Goal: Transaction & Acquisition: Purchase product/service

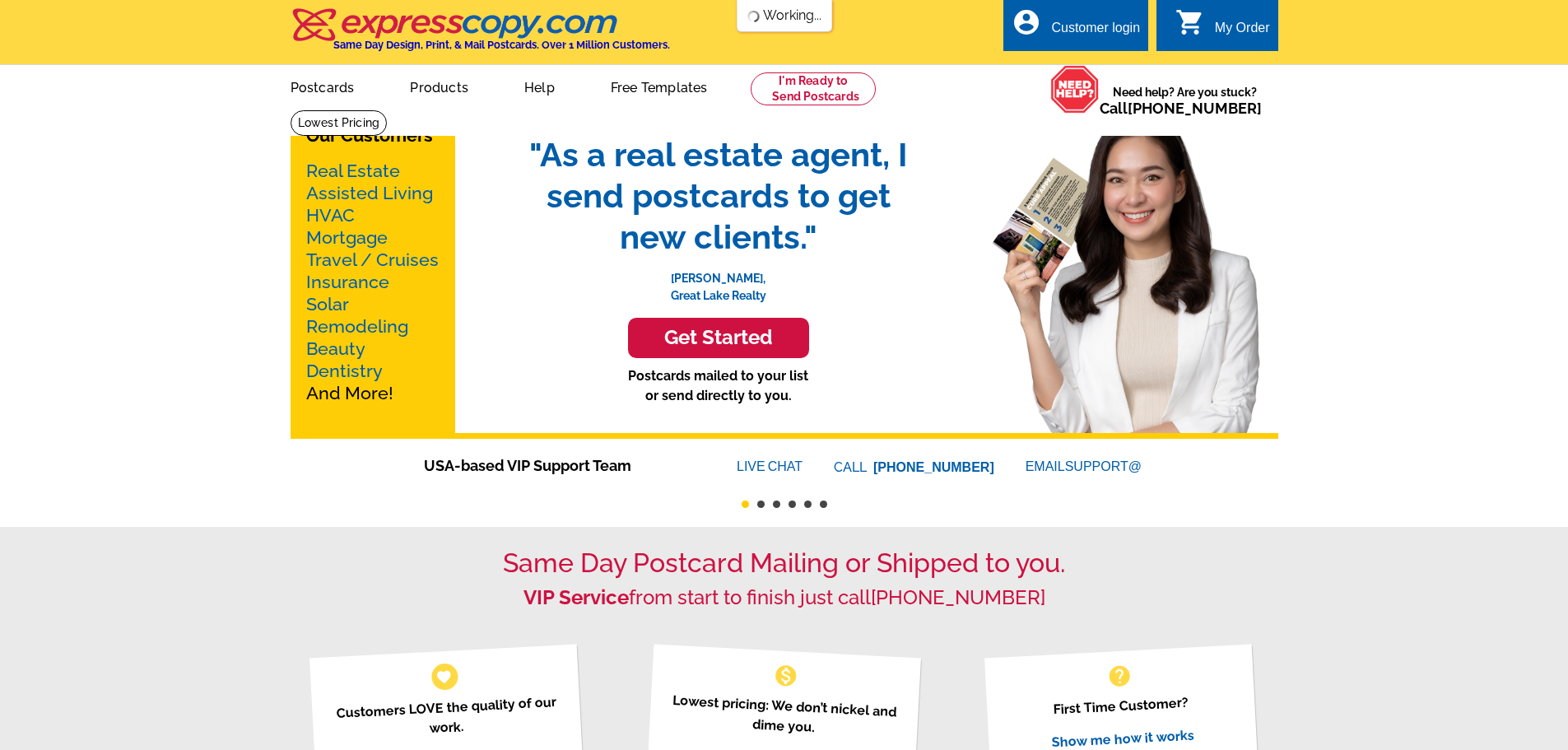
click at [432, 96] on link "Products" at bounding box center [439, 86] width 111 height 39
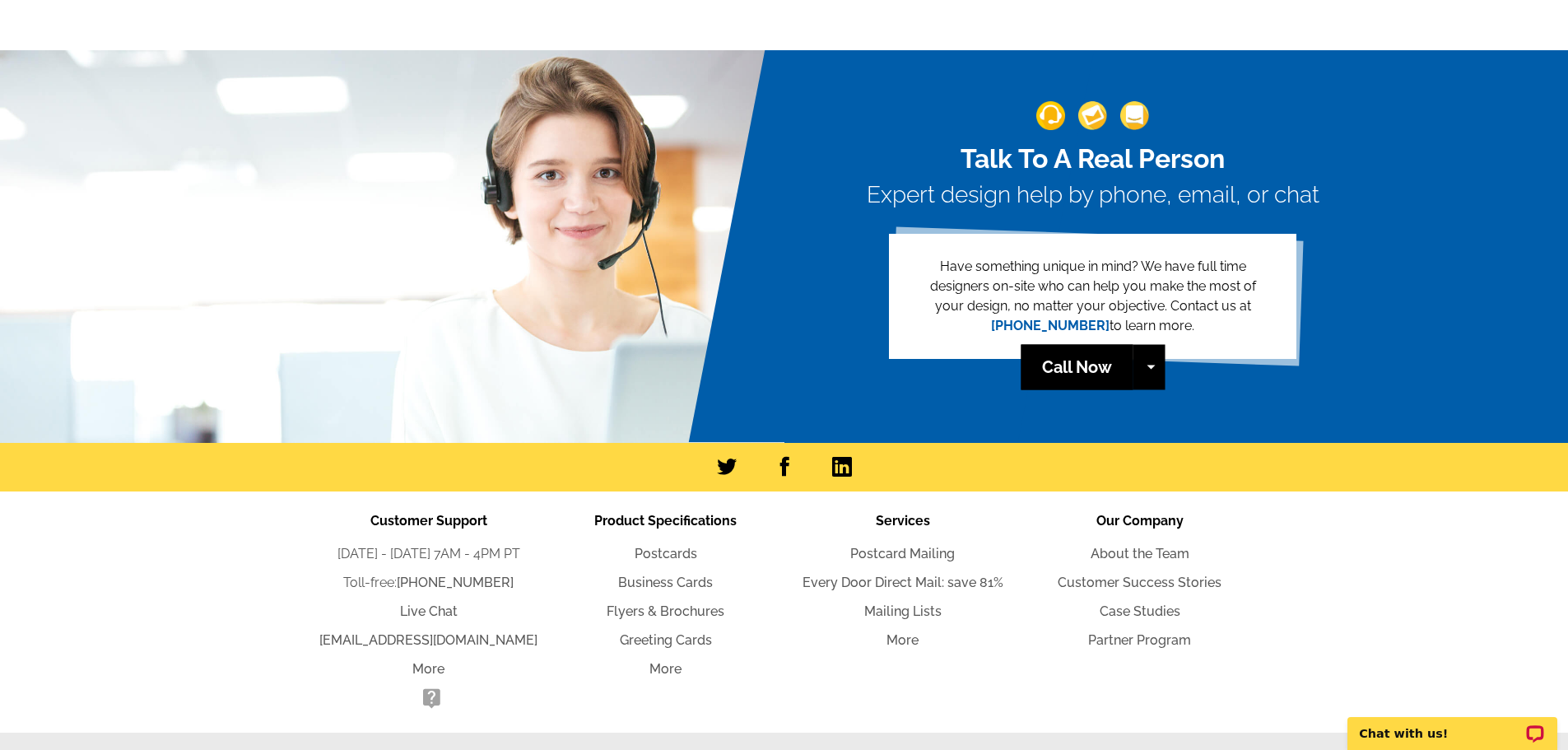
scroll to position [1656, 0]
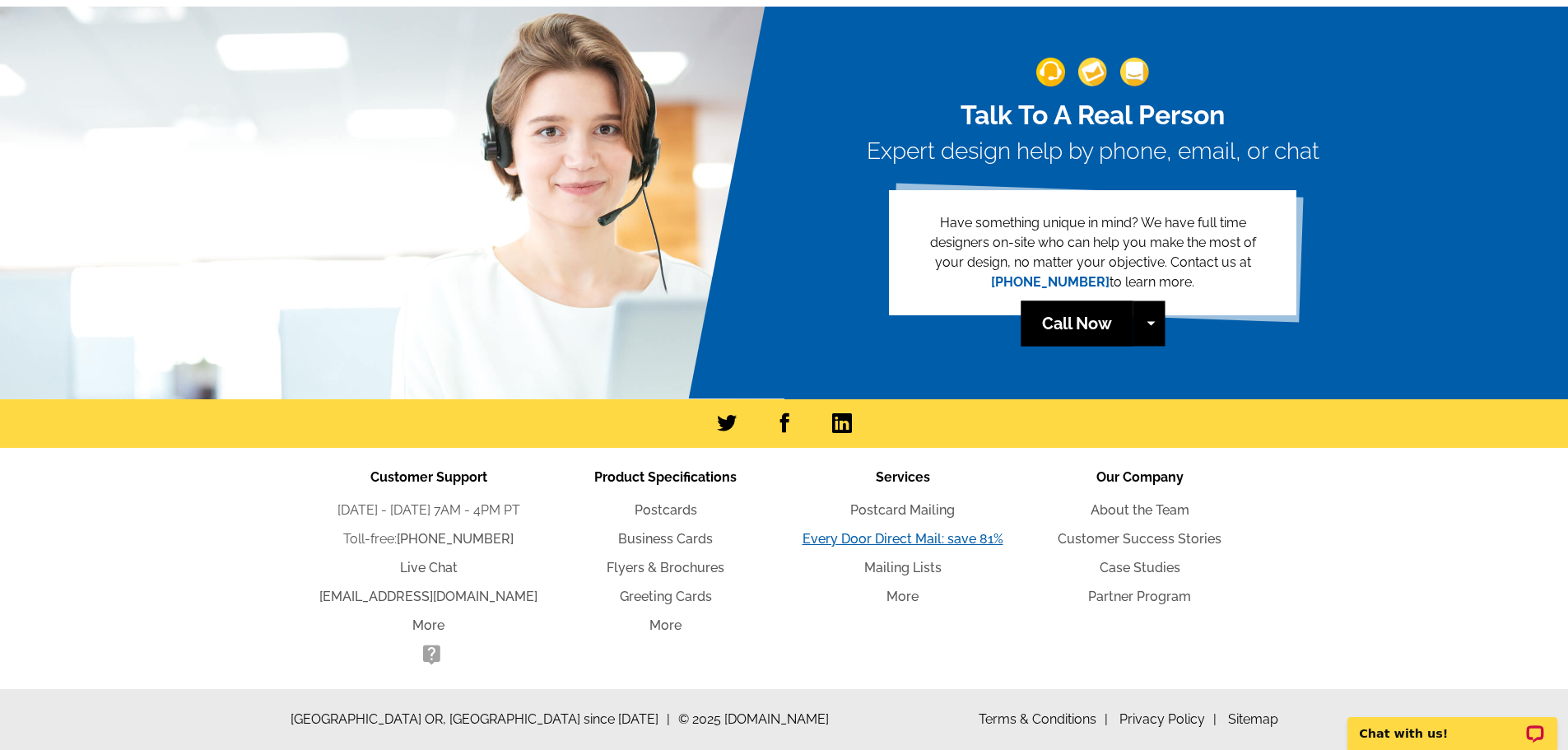
click at [910, 535] on link "Every Door Direct Mail: save 81%" at bounding box center [903, 539] width 200 height 16
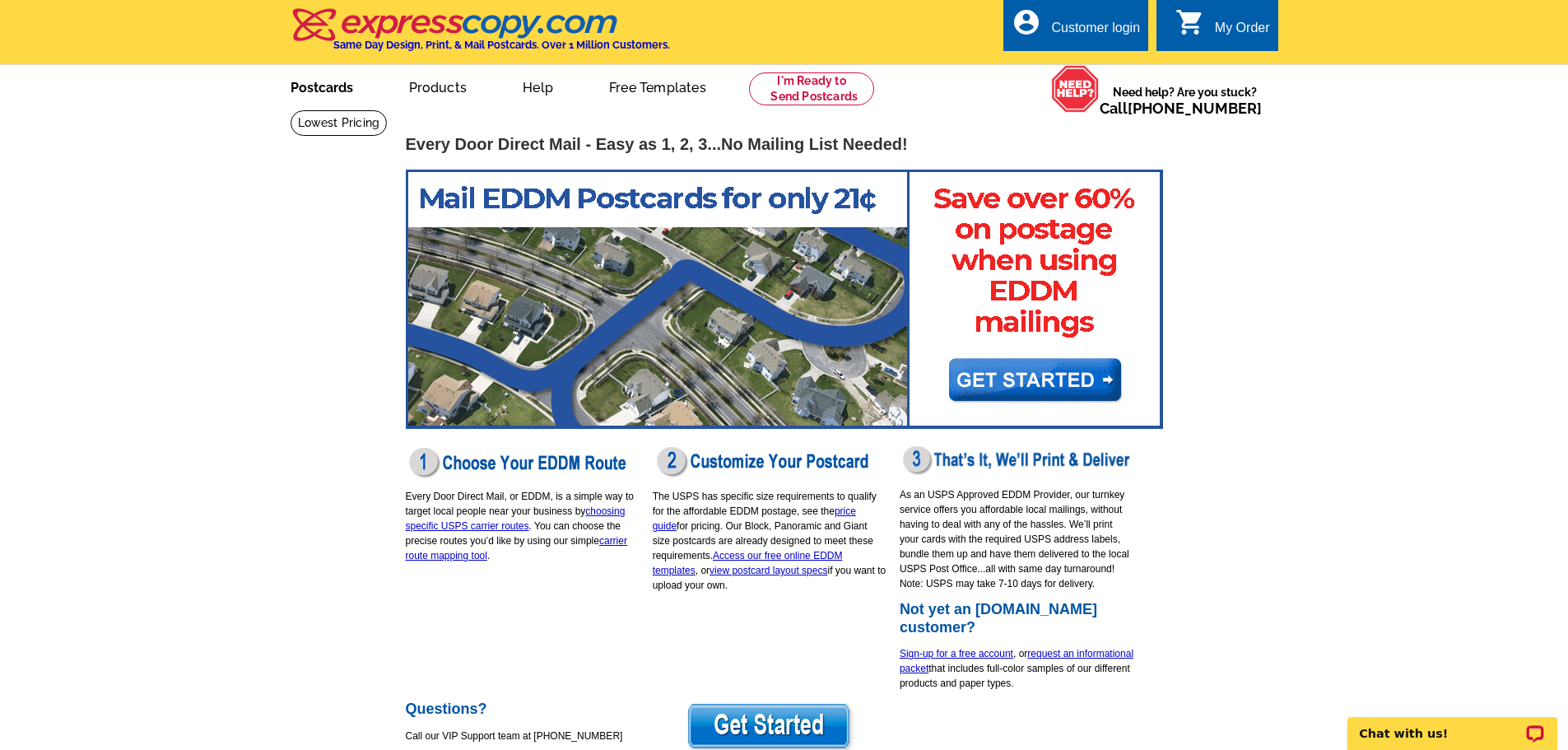
click at [321, 86] on link "Postcards" at bounding box center [322, 86] width 115 height 39
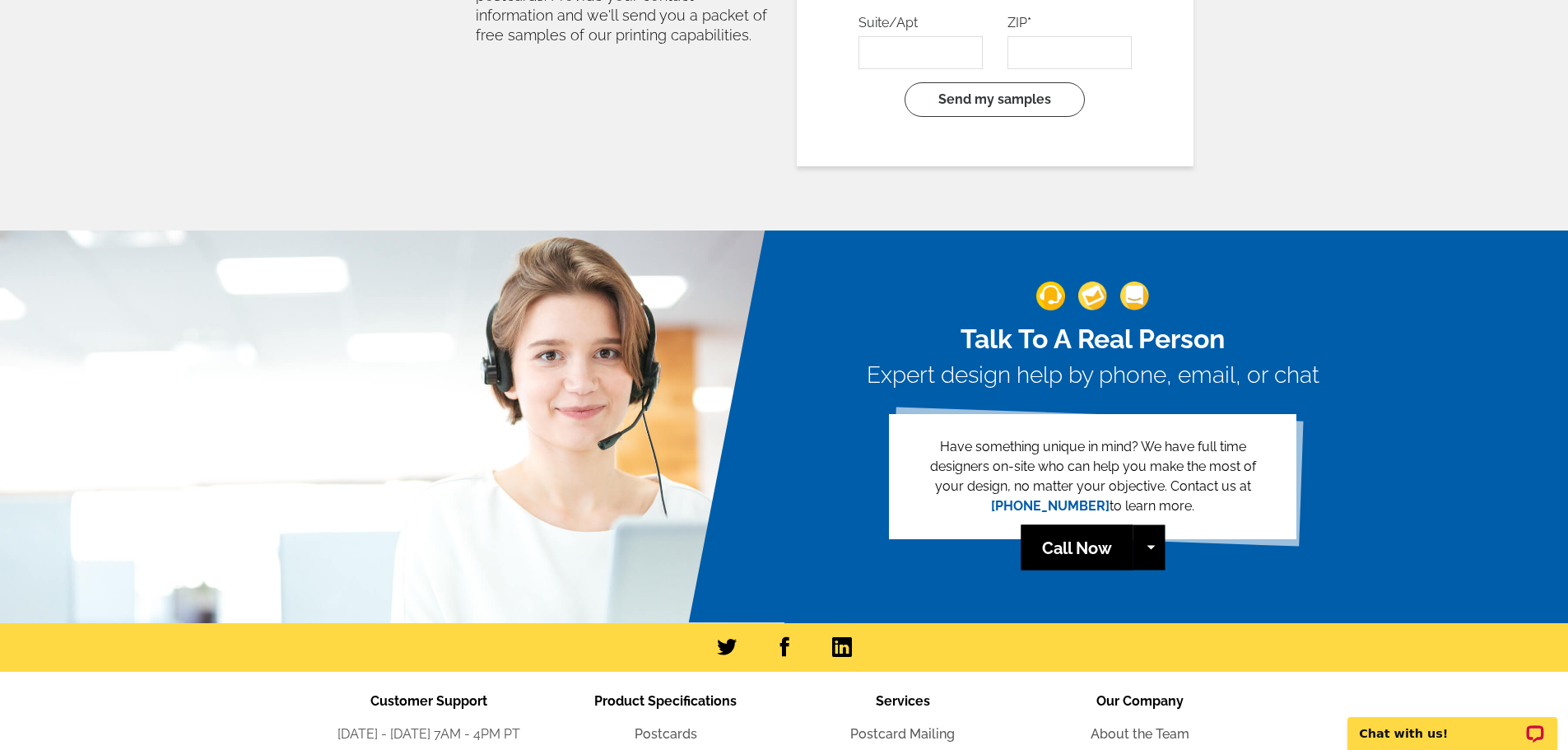
scroll to position [3613, 0]
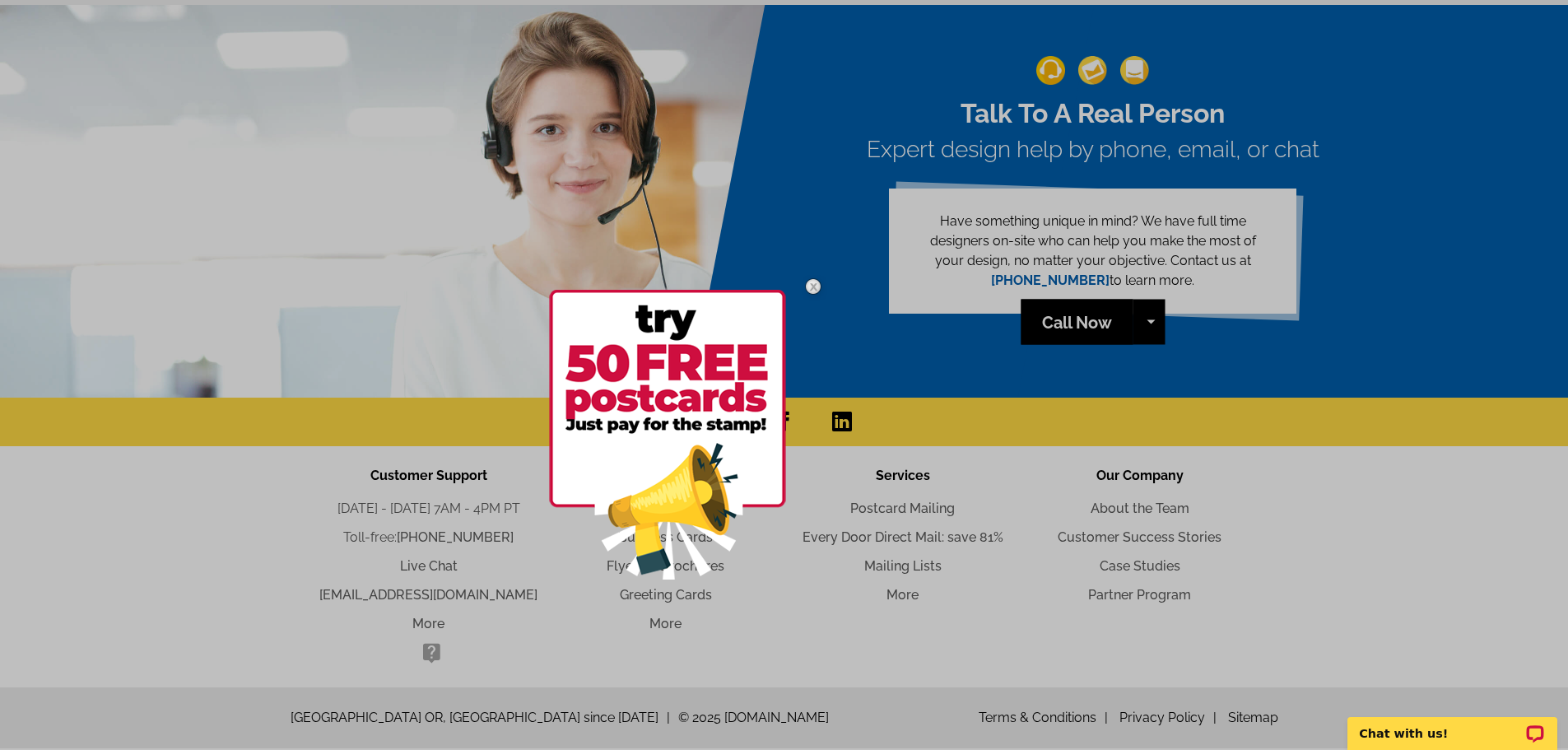
click at [819, 281] on img at bounding box center [813, 287] width 47 height 47
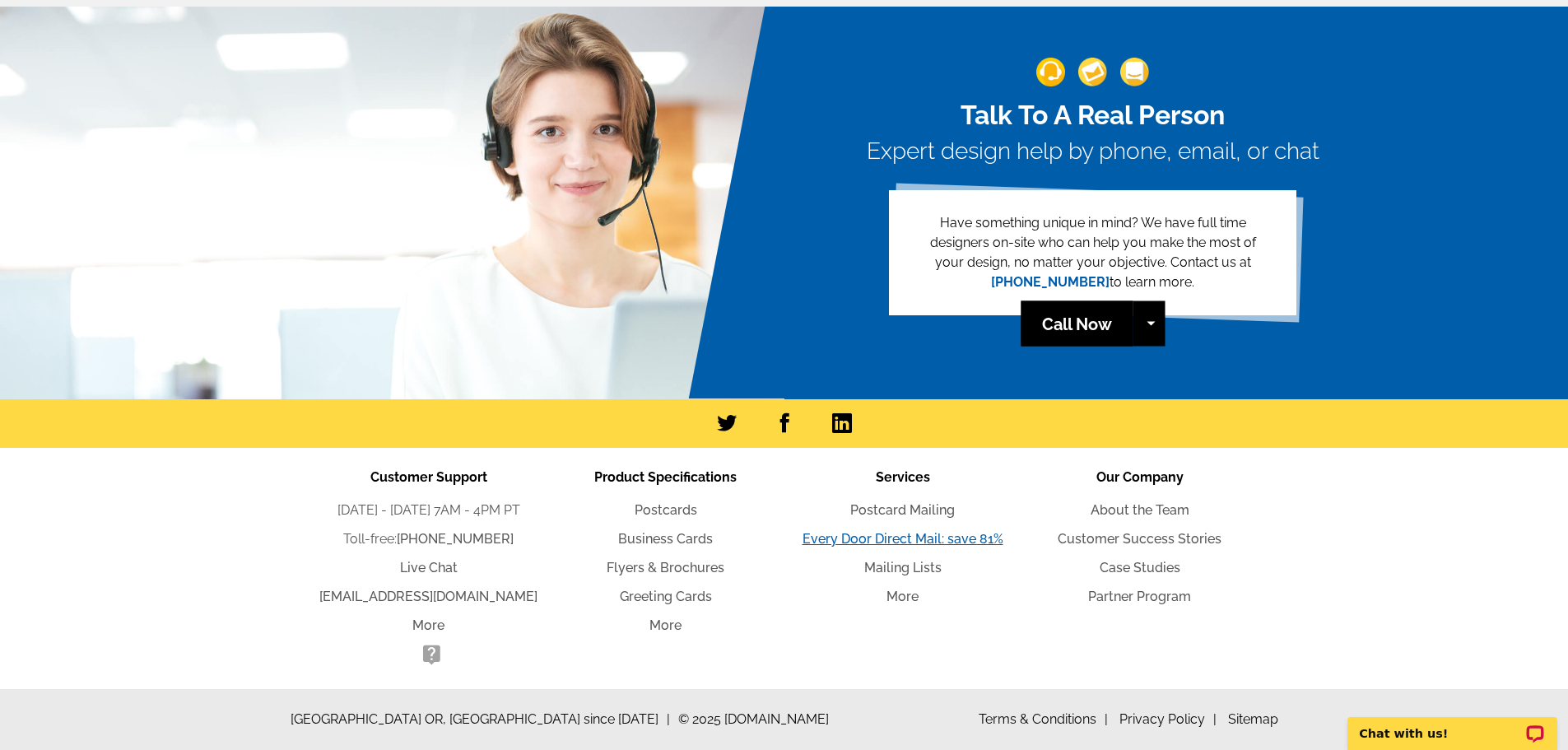
click at [861, 536] on link "Every Door Direct Mail: save 81%" at bounding box center [903, 539] width 200 height 16
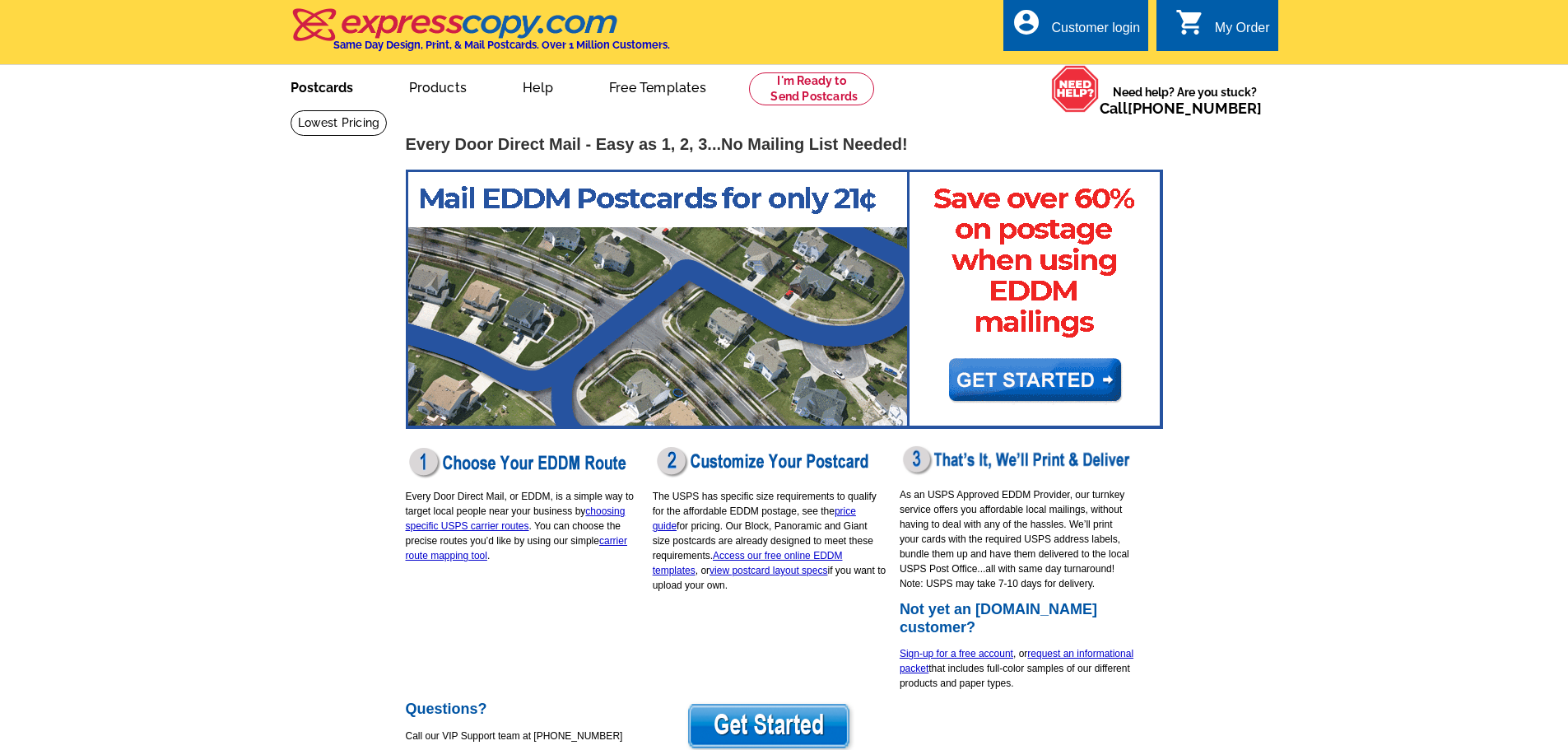
click at [318, 92] on link "Postcards" at bounding box center [322, 86] width 115 height 39
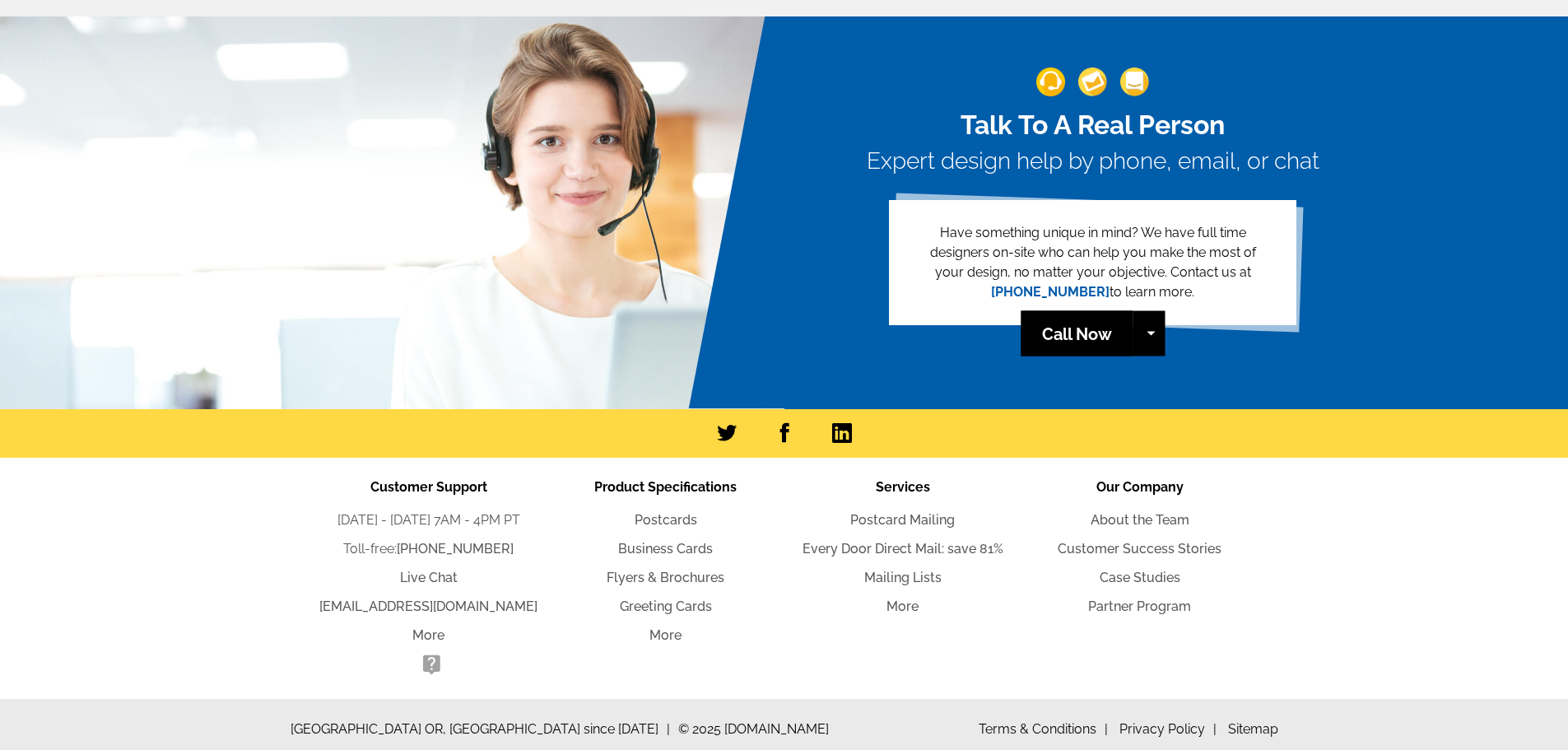
scroll to position [3613, 0]
